Goal: Task Accomplishment & Management: Manage account settings

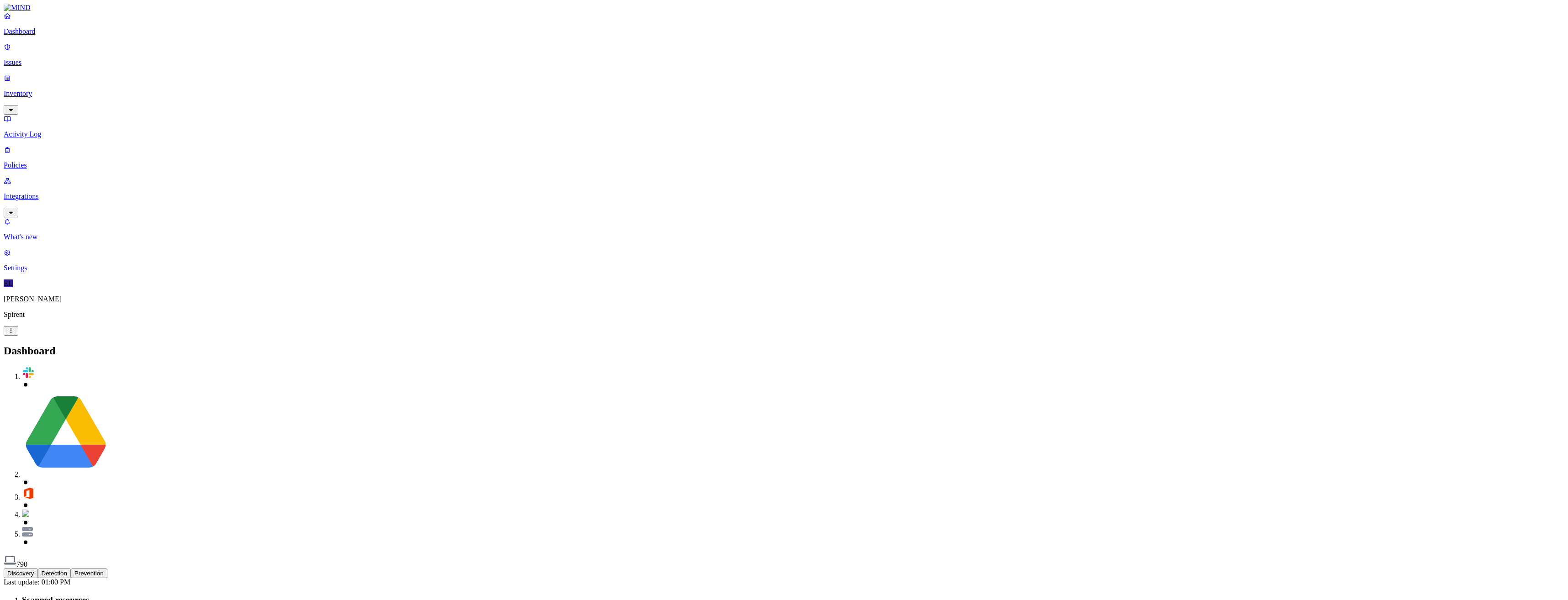
click at [28, 161] on p "Policies" at bounding box center [784, 165] width 1560 height 8
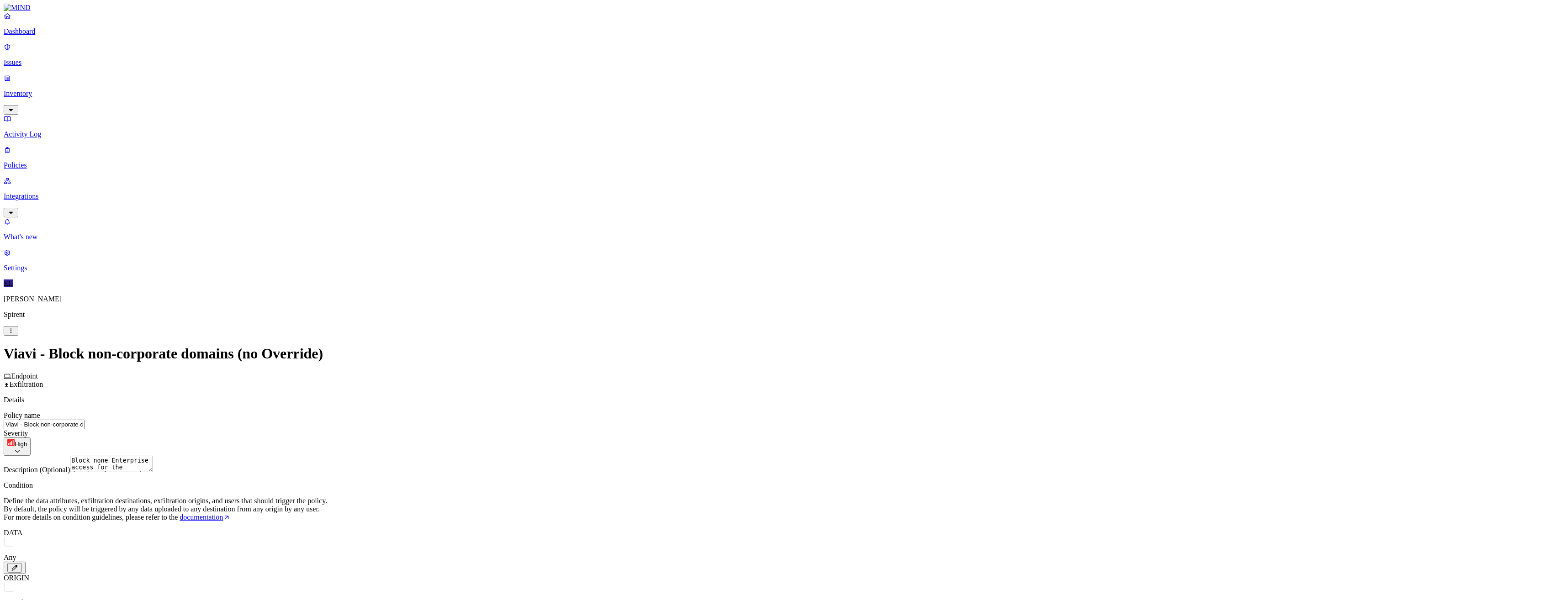
type input "All-Vi"
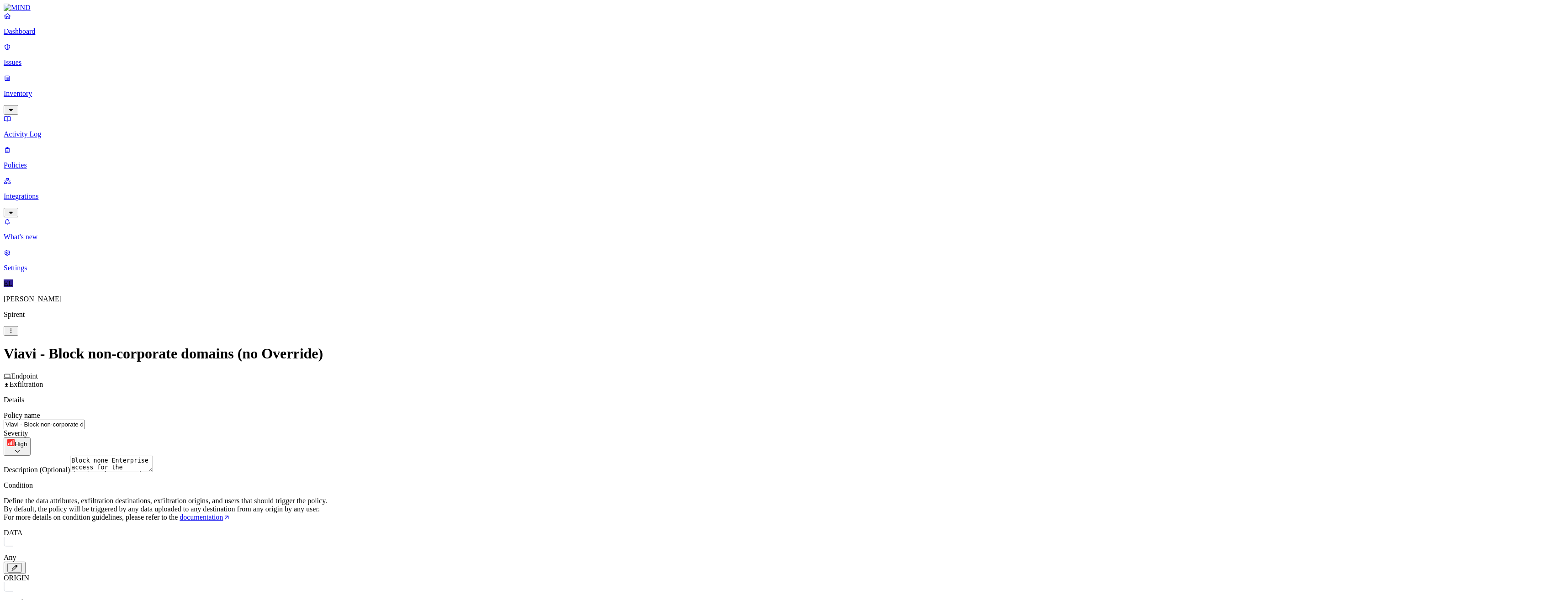
click at [30, 161] on p "Policies" at bounding box center [784, 165] width 1560 height 8
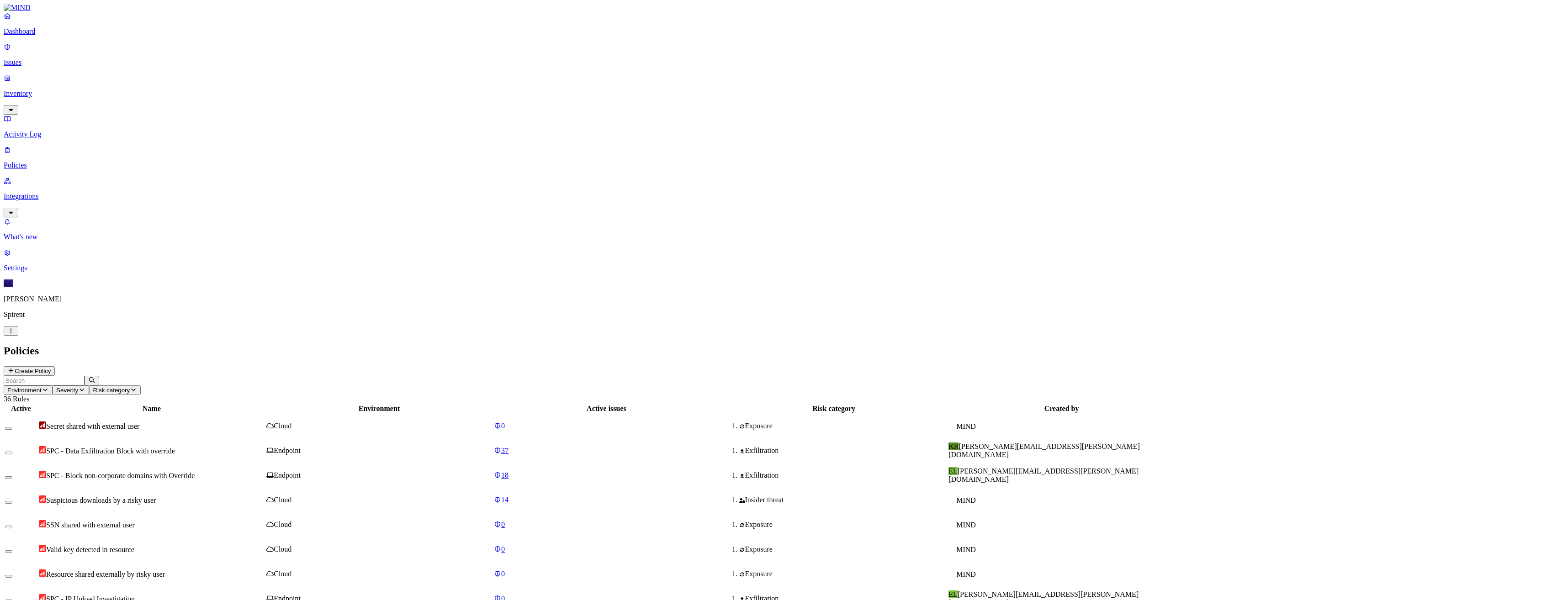
click at [175, 447] on span "SPC - Data Exfiltration Block with override" at bounding box center [110, 451] width 129 height 8
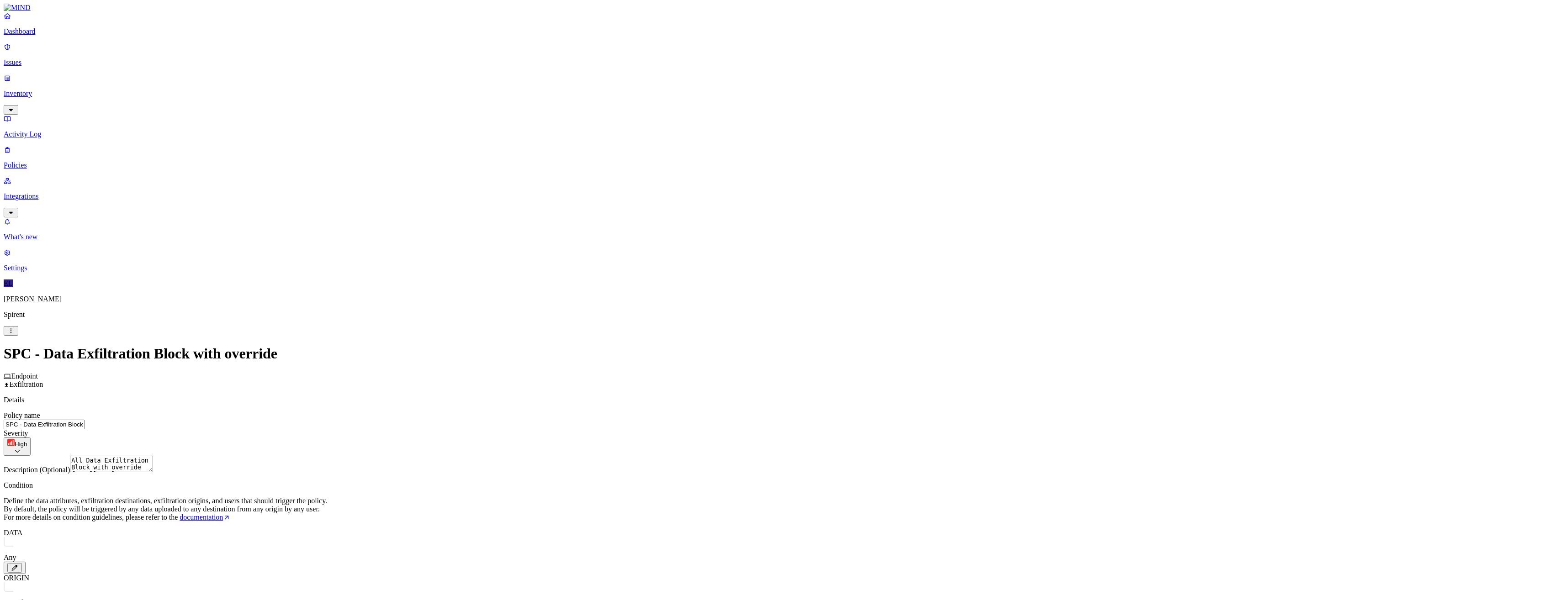
click at [874, 503] on label "Users" at bounding box center [866, 499] width 17 height 8
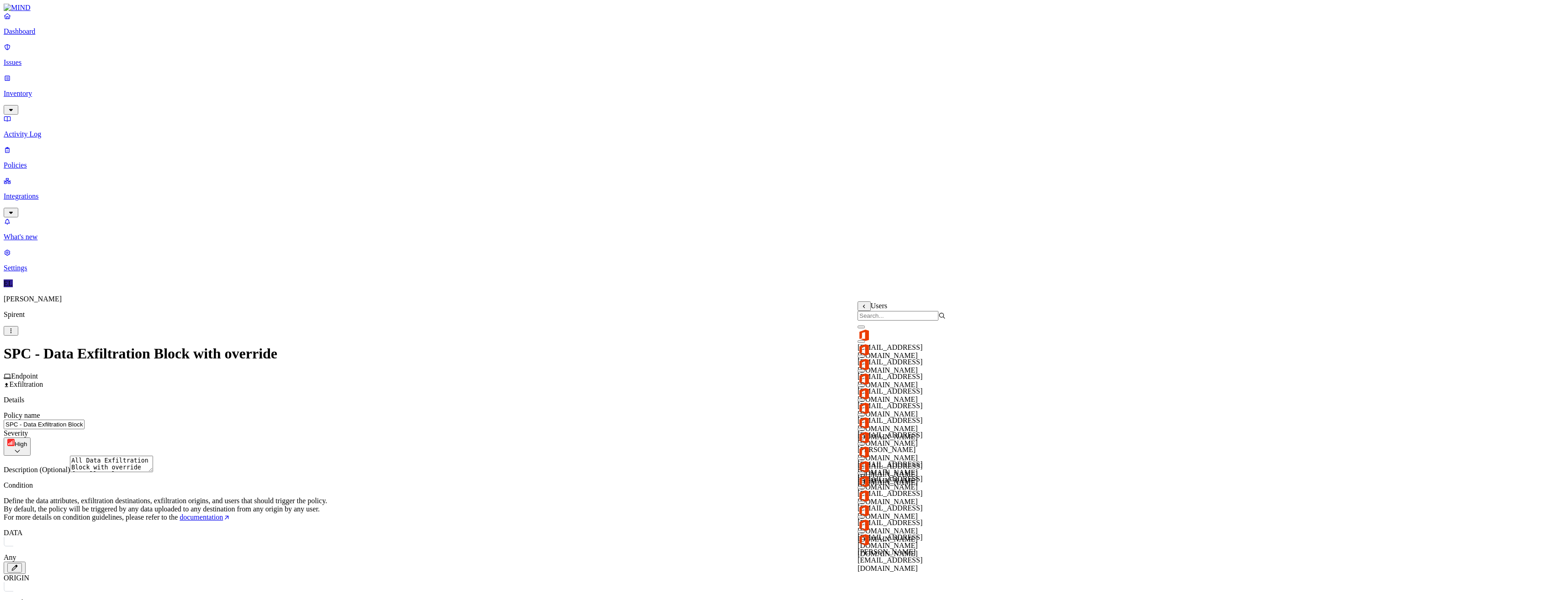
click at [901, 320] on input "search" at bounding box center [898, 316] width 81 height 10
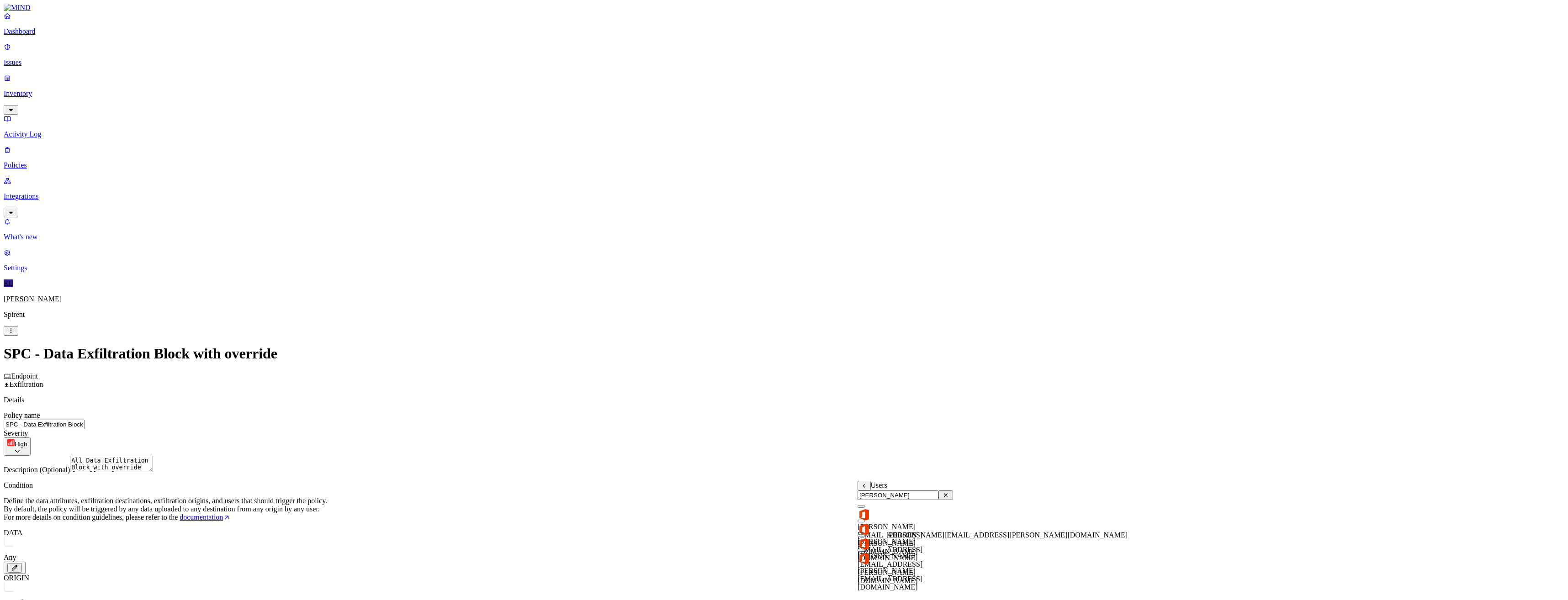
click at [887, 552] on span "[PERSON_NAME][EMAIL_ADDRESS][PERSON_NAME][DOMAIN_NAME]" at bounding box center [890, 568] width 65 height 32
drag, startPoint x: 876, startPoint y: 500, endPoint x: 855, endPoint y: 501, distance: 21.0
click at [855, 501] on body "Dashboard Issues Inventory Activity Log Policies Integrations What's new 1 Sett…" at bounding box center [784, 533] width 1560 height 1059
click at [865, 508] on button "button" at bounding box center [861, 507] width 8 height 3
drag, startPoint x: 891, startPoint y: 502, endPoint x: 851, endPoint y: 502, distance: 40.0
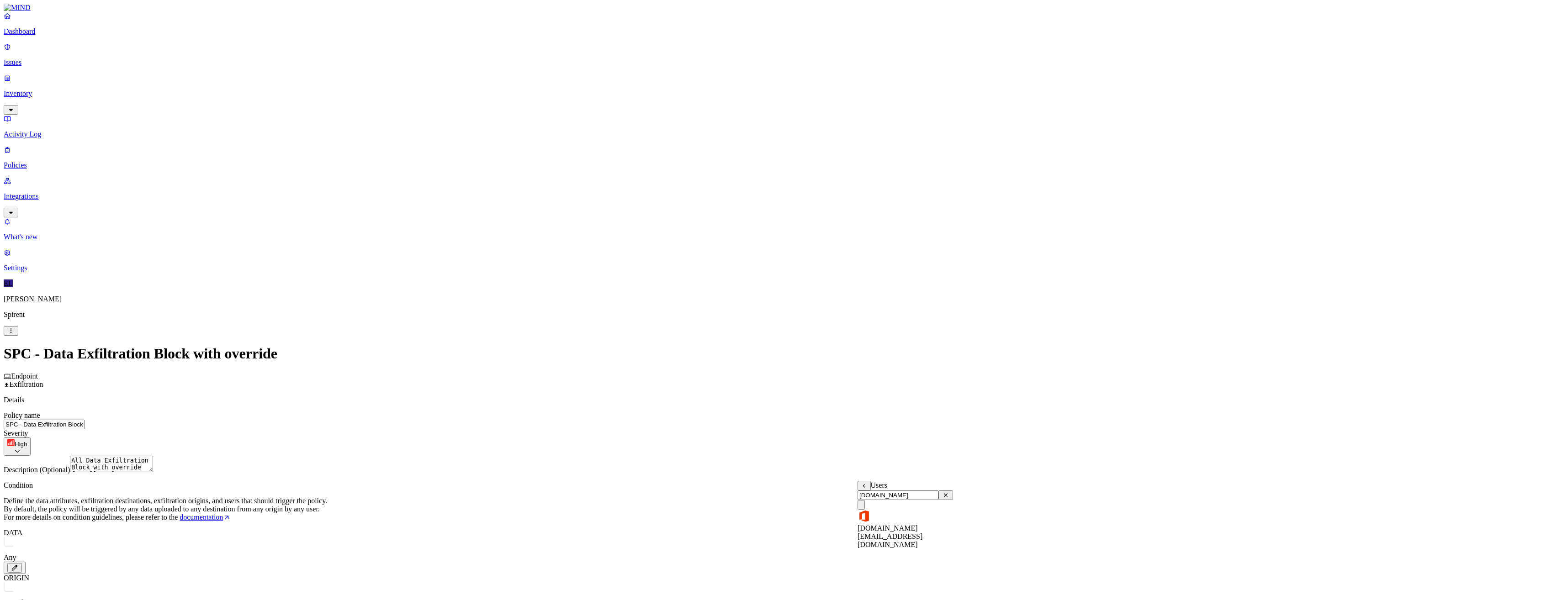
click at [851, 502] on body "Dashboard Issues Inventory Activity Log Policies Integrations What's new 1 Sett…" at bounding box center [784, 533] width 1560 height 1059
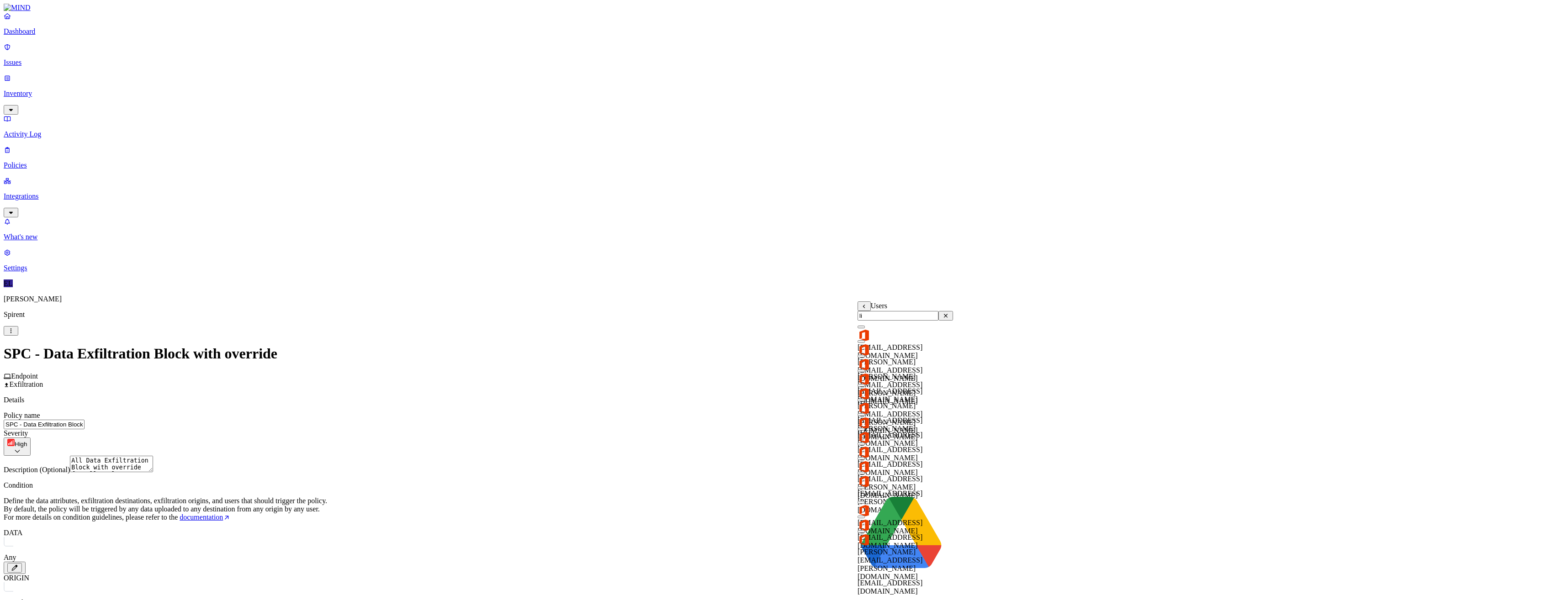
type input "l"
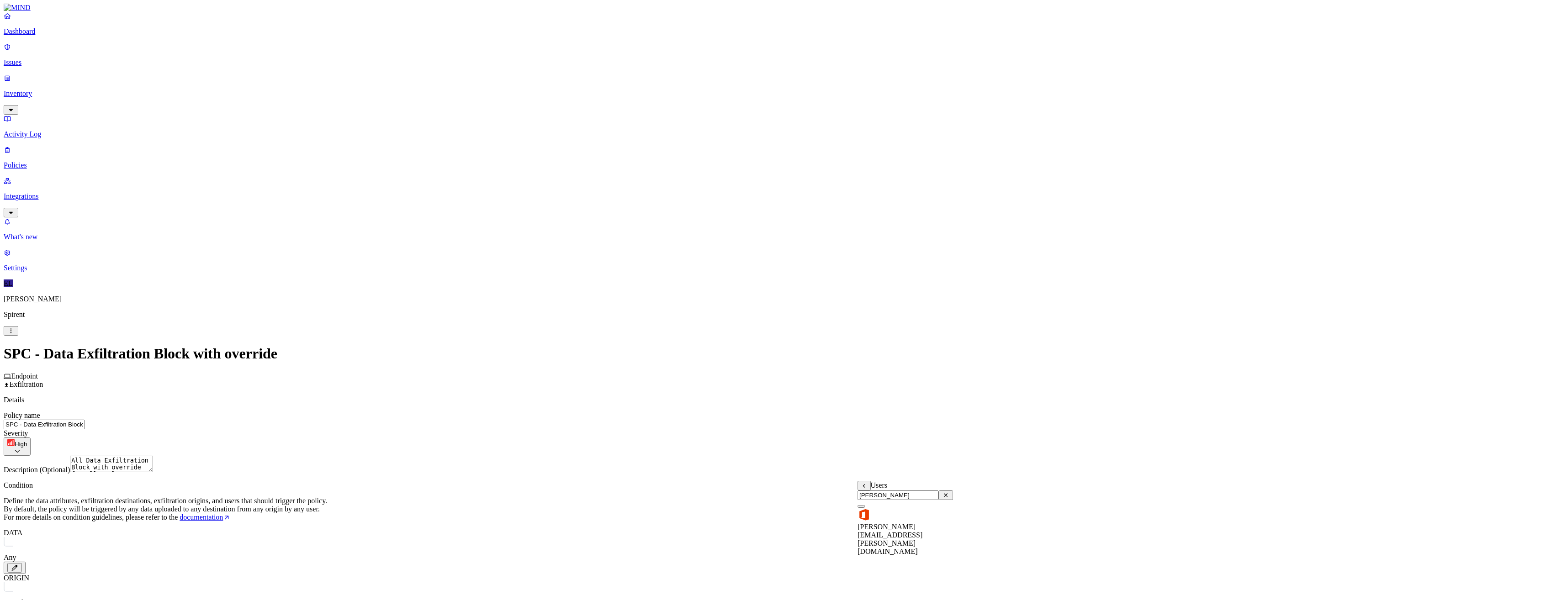
type input "[PERSON_NAME]"
click at [865, 508] on button "button" at bounding box center [861, 507] width 8 height 3
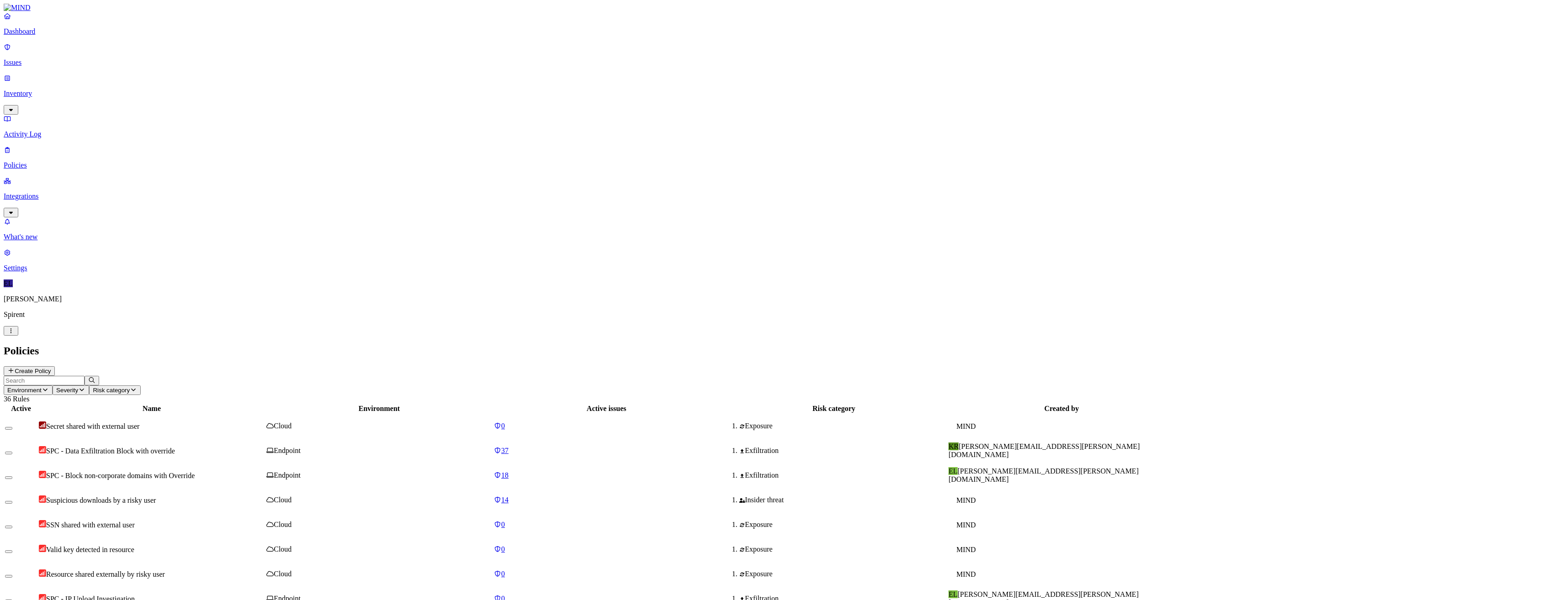
click at [195, 471] on span "SPC - Block non-corporate domains with Override" at bounding box center [120, 475] width 148 height 8
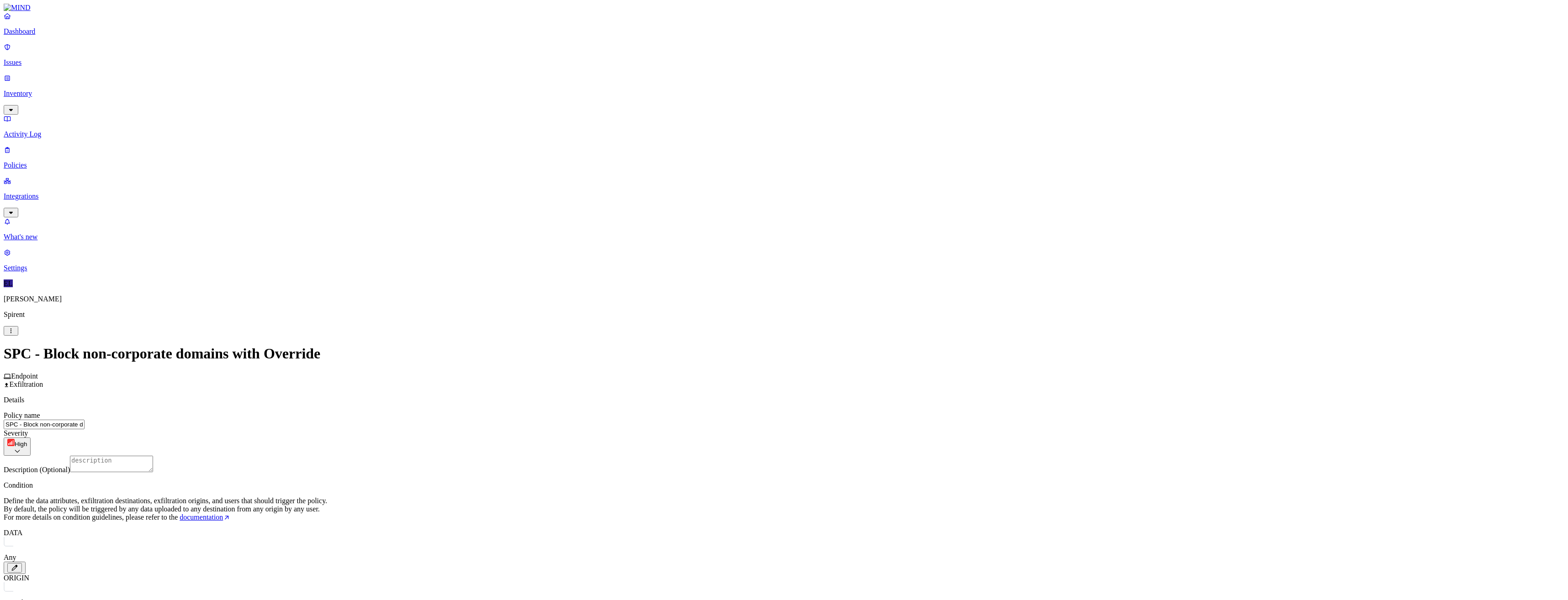
click at [871, 503] on label "Users" at bounding box center [866, 499] width 17 height 8
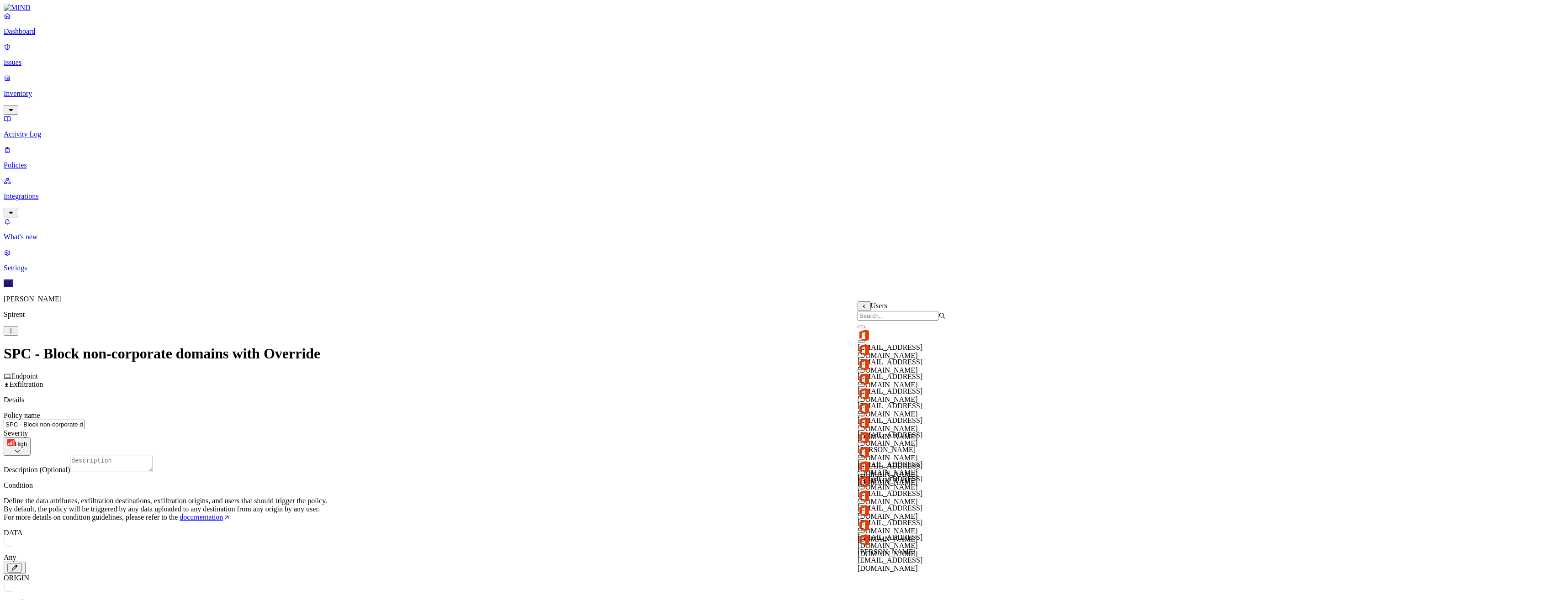
click at [873, 320] on input "search" at bounding box center [898, 316] width 81 height 10
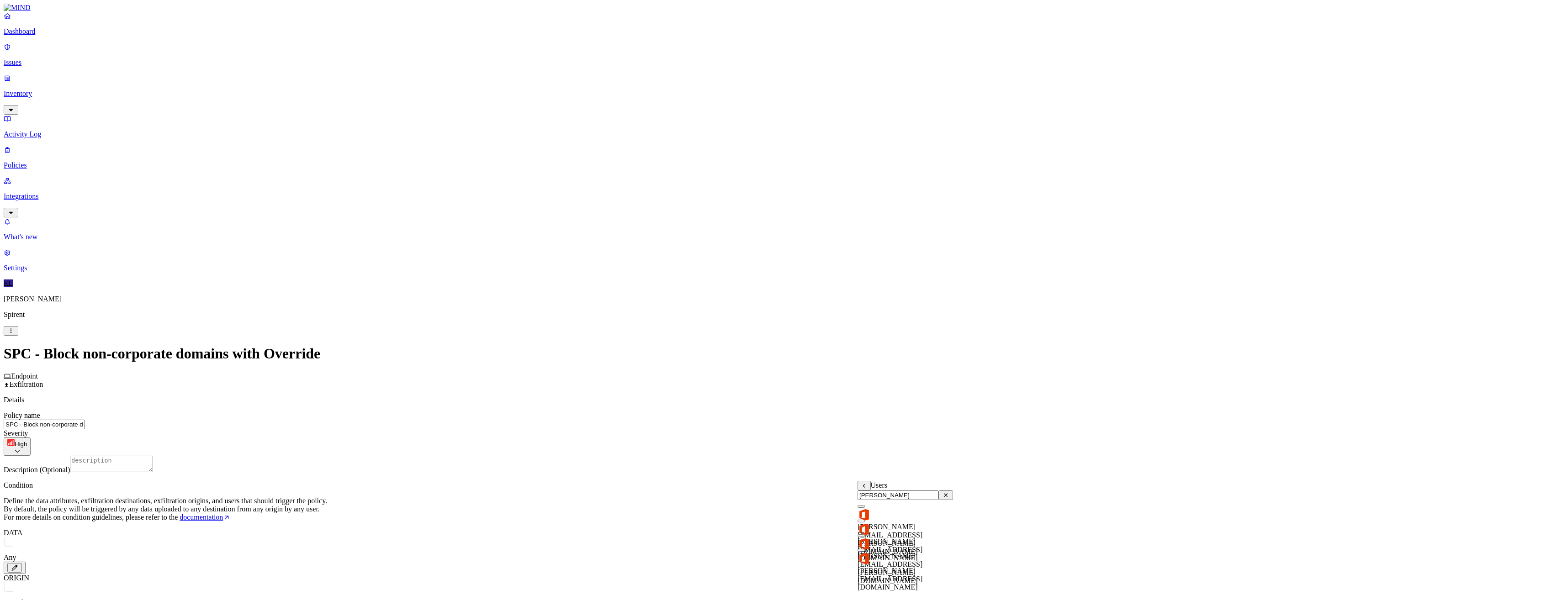
click at [865, 537] on button "button" at bounding box center [861, 535] width 8 height 3
drag, startPoint x: 883, startPoint y: 501, endPoint x: 853, endPoint y: 499, distance: 30.1
click at [853, 499] on body "Dashboard Issues Inventory Activity Log Policies Integrations What's new 1 Sett…" at bounding box center [784, 546] width 1560 height 1085
click at [865, 508] on button "button" at bounding box center [861, 507] width 8 height 3
drag, startPoint x: 885, startPoint y: 501, endPoint x: 861, endPoint y: 498, distance: 24.2
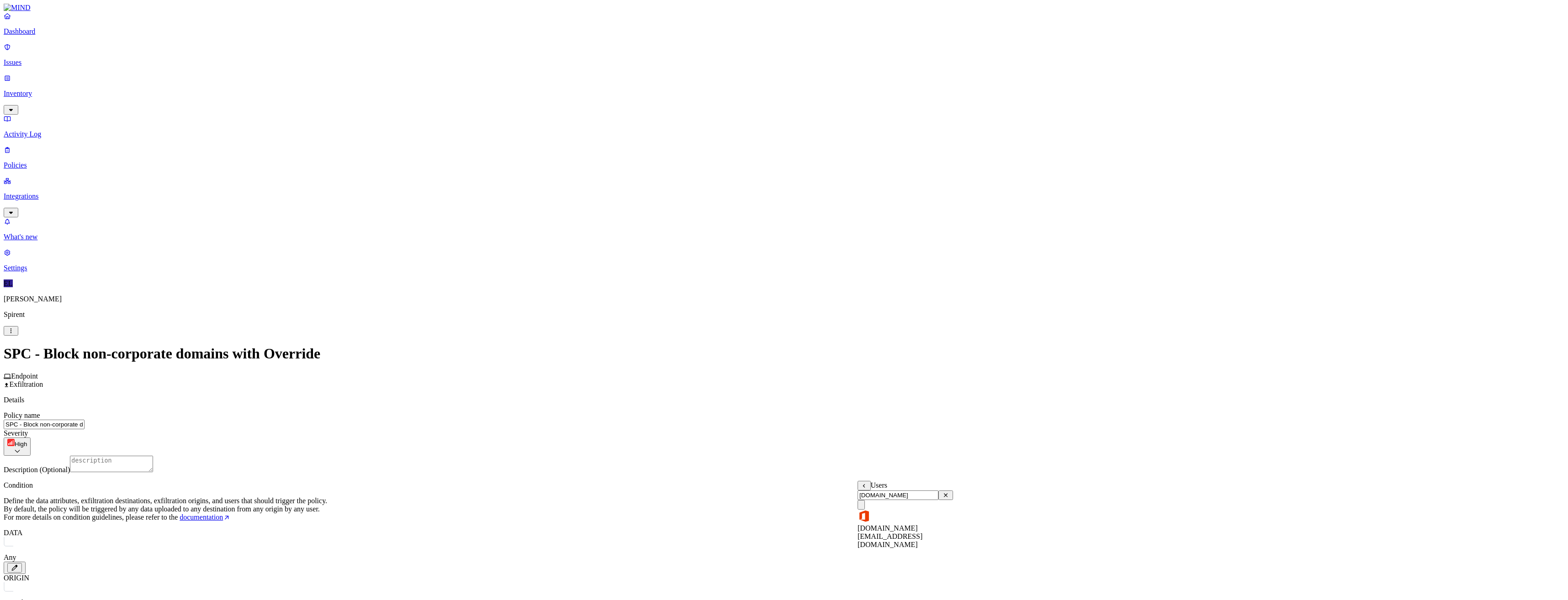
click at [861, 498] on input "[DOMAIN_NAME]" at bounding box center [898, 495] width 81 height 10
type input "[PERSON_NAME]"
click at [865, 508] on button "button" at bounding box center [861, 507] width 8 height 3
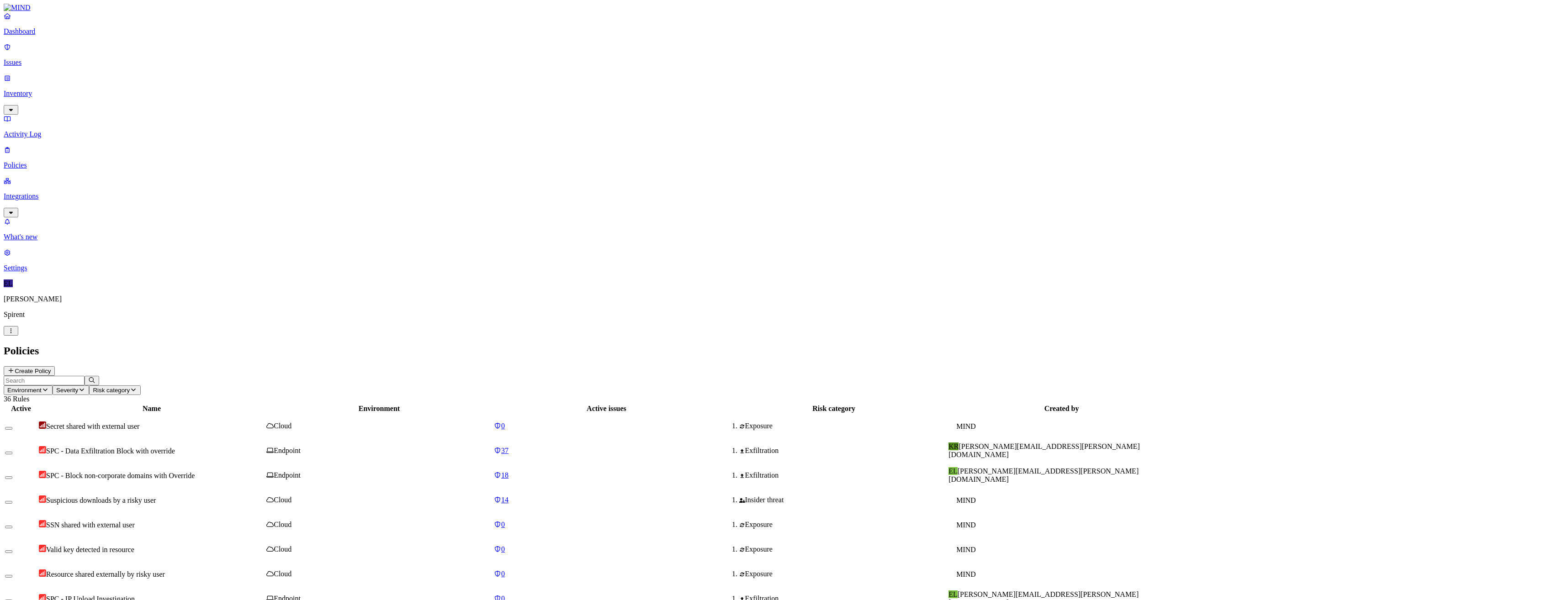
click at [60, 59] on p "Issues" at bounding box center [784, 62] width 1560 height 8
